Goal: Check status: Check status

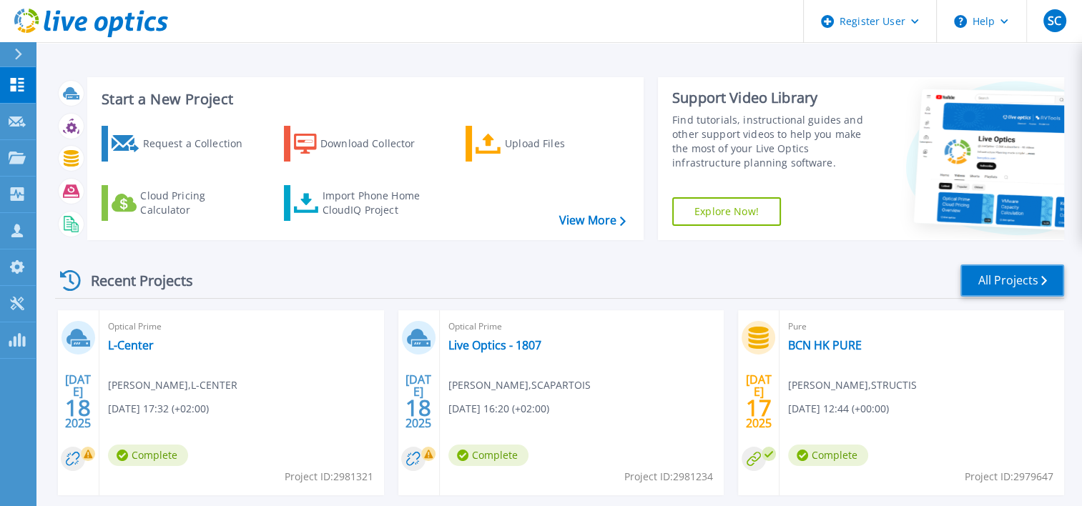
click at [990, 281] on link "All Projects" at bounding box center [1012, 281] width 104 height 32
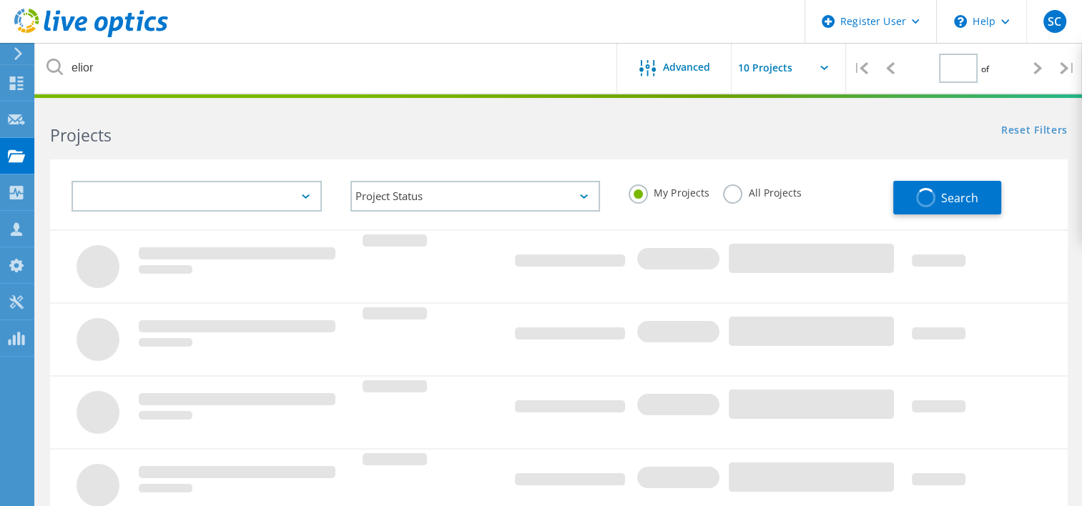
type input "1"
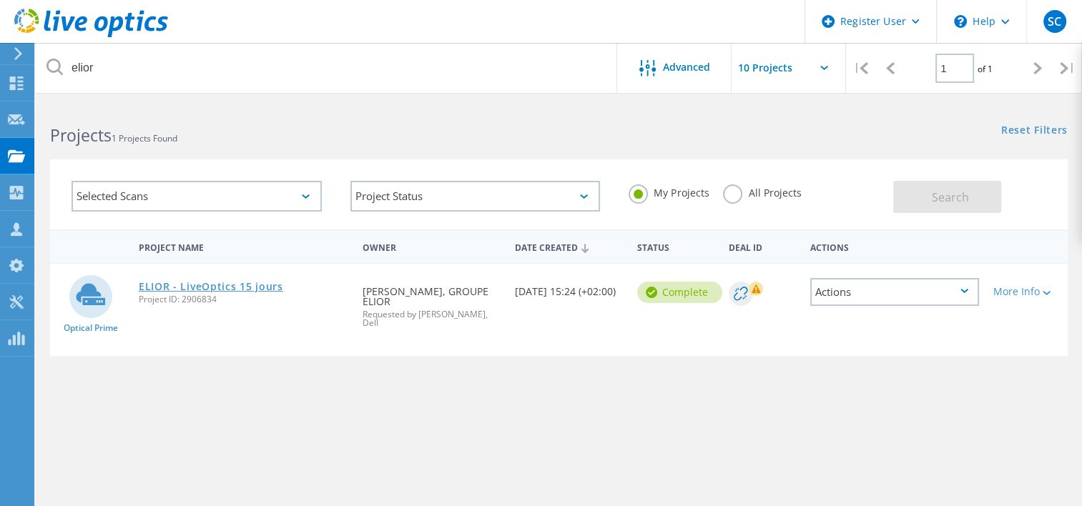
click at [209, 287] on link "ELIOR - LiveOptics 15 jours" at bounding box center [211, 287] width 144 height 10
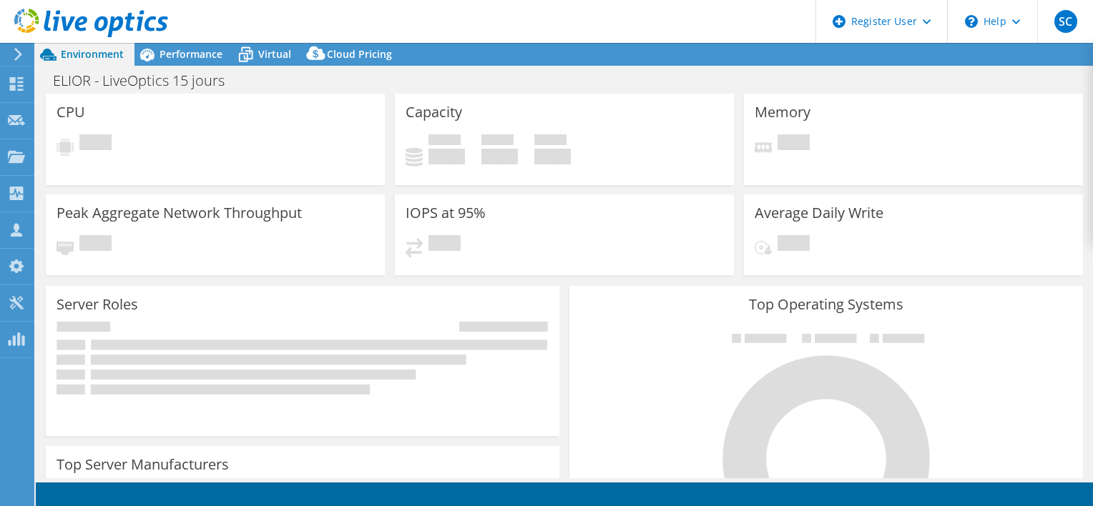
select select "USD"
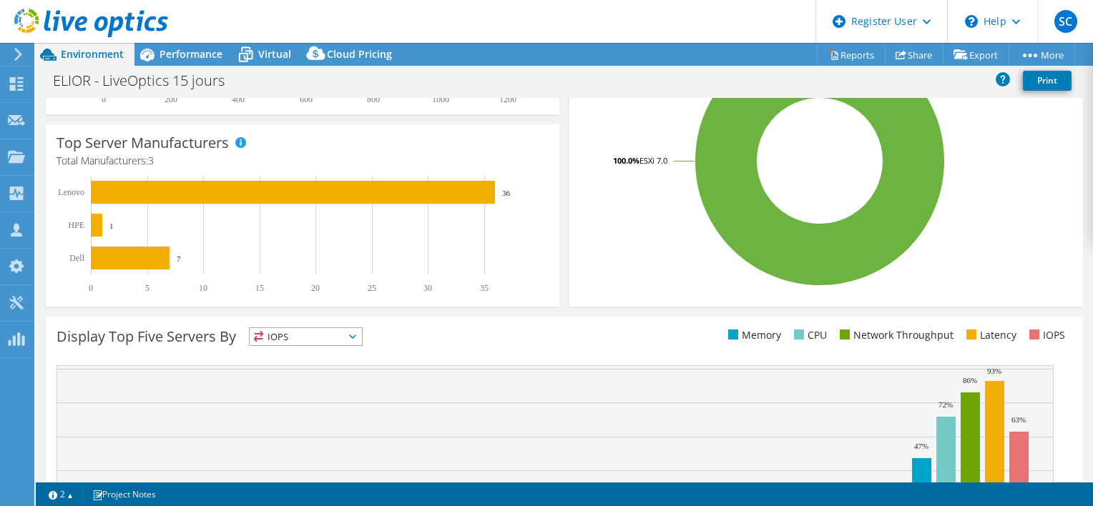
scroll to position [378, 0]
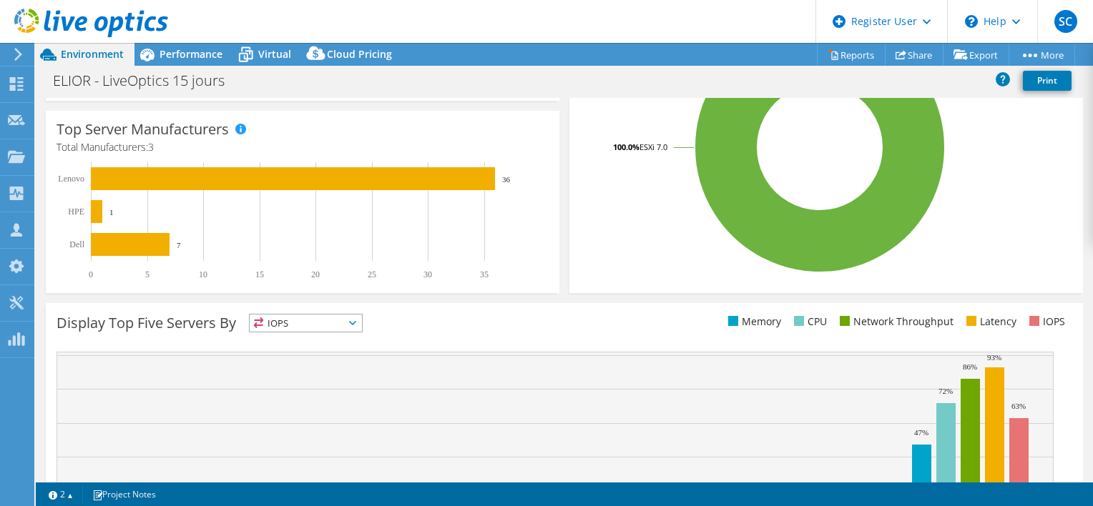
click at [900, 322] on li "Network Throughput" at bounding box center [894, 322] width 117 height 16
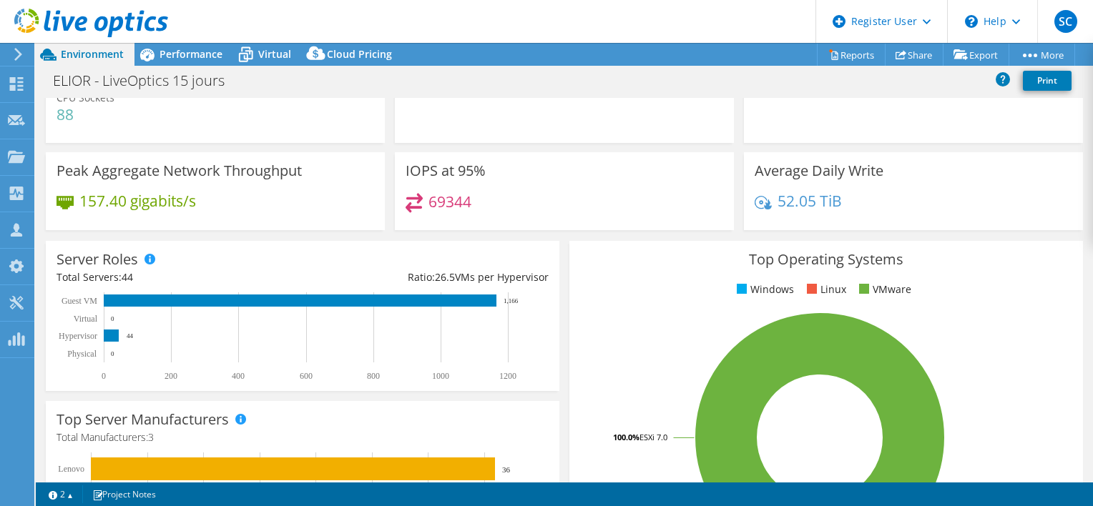
scroll to position [0, 0]
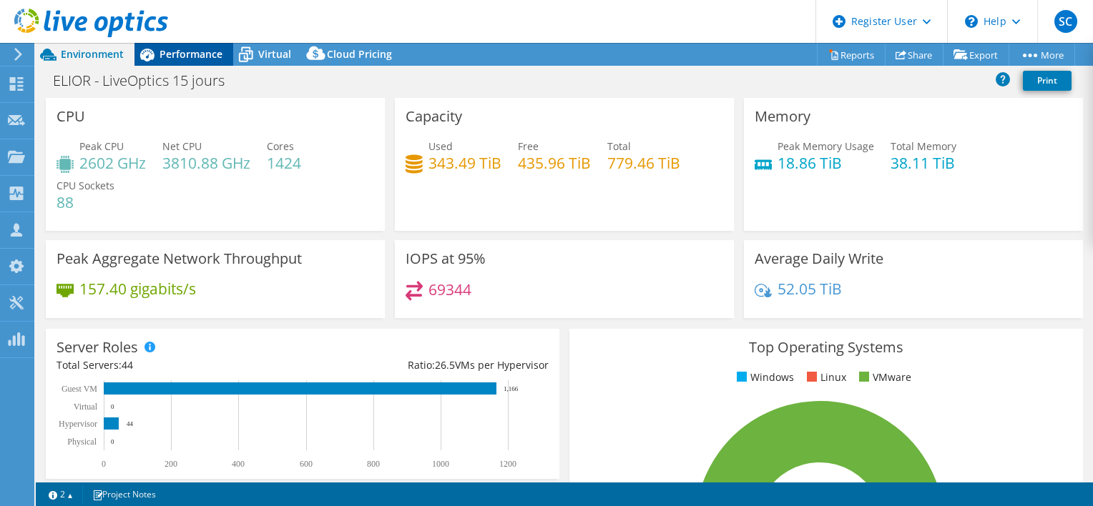
click at [187, 59] on span "Performance" at bounding box center [190, 54] width 63 height 14
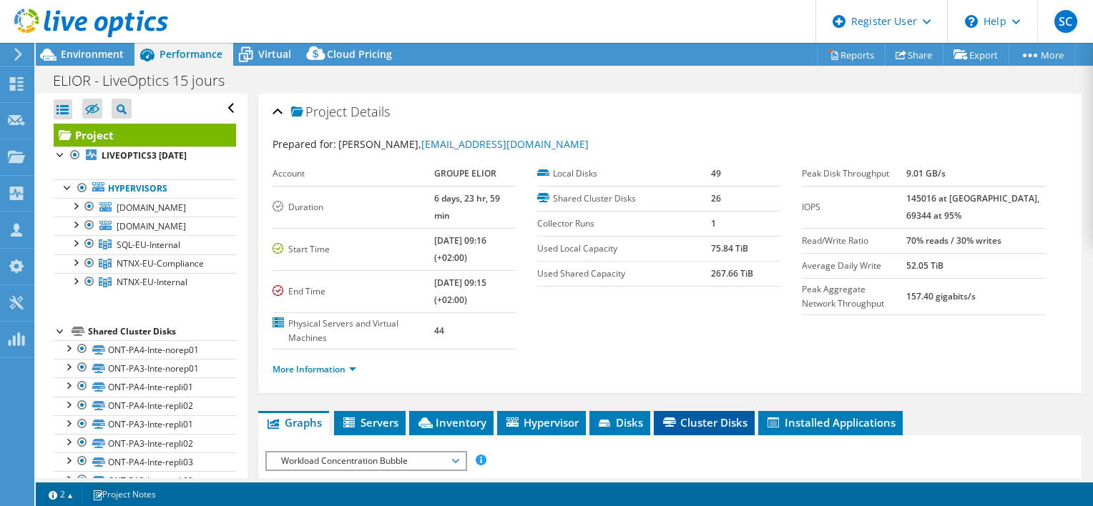
click at [705, 415] on span "Cluster Disks" at bounding box center [704, 422] width 87 height 14
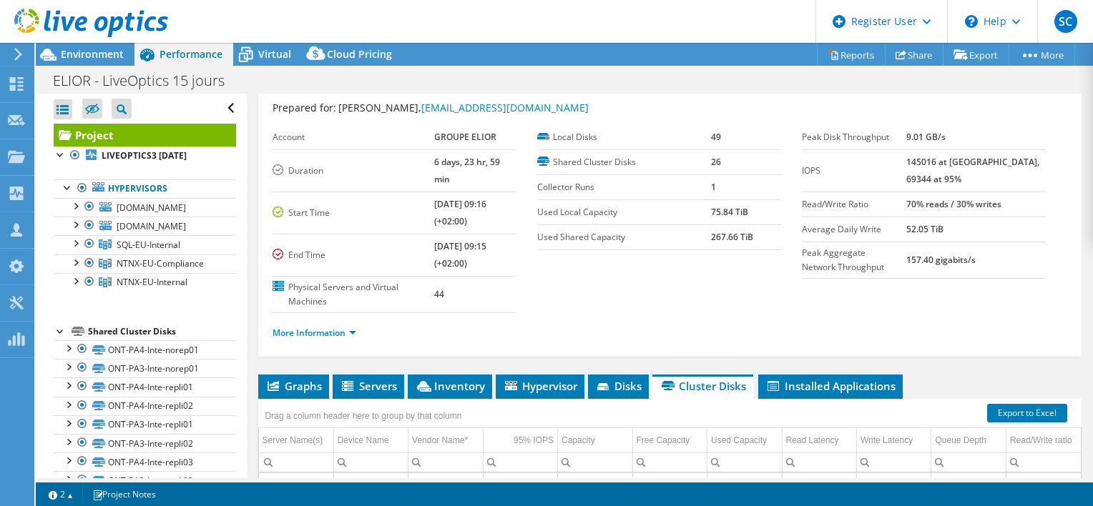
scroll to position [25, 0]
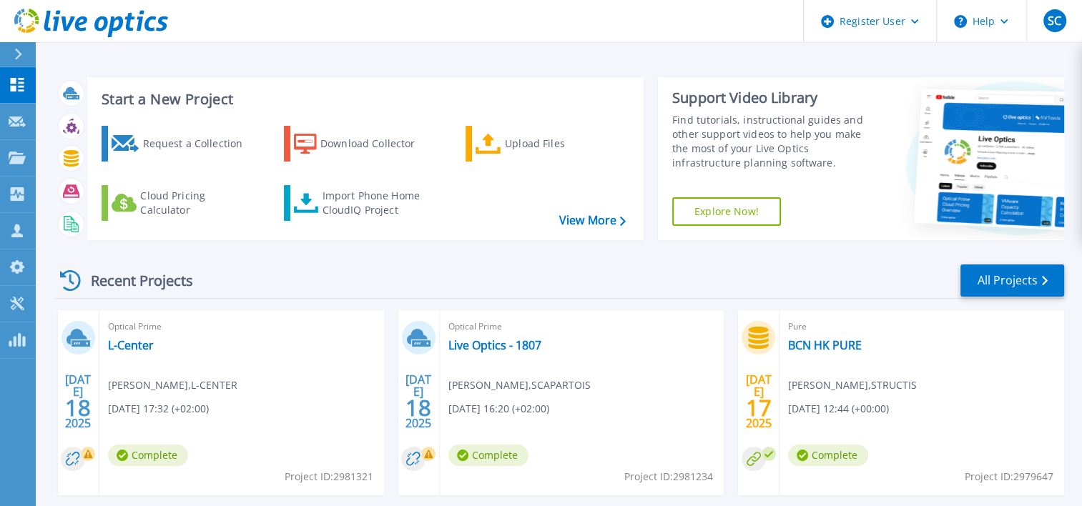
click at [389, 203] on div "Import Phone Home CloudIQ Project" at bounding box center [378, 203] width 112 height 29
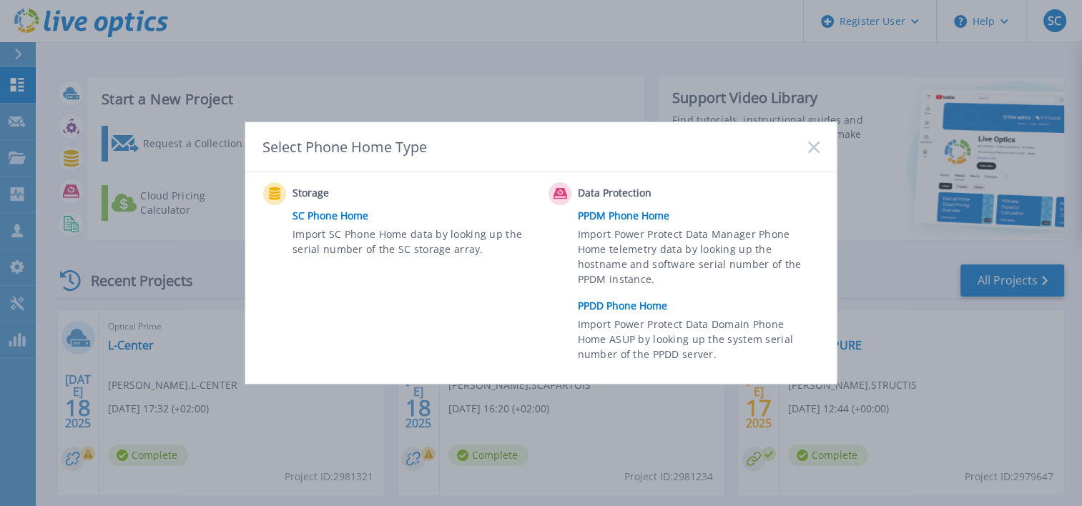
click at [812, 149] on rect at bounding box center [813, 147] width 12 height 12
